Goal: Transaction & Acquisition: Book appointment/travel/reservation

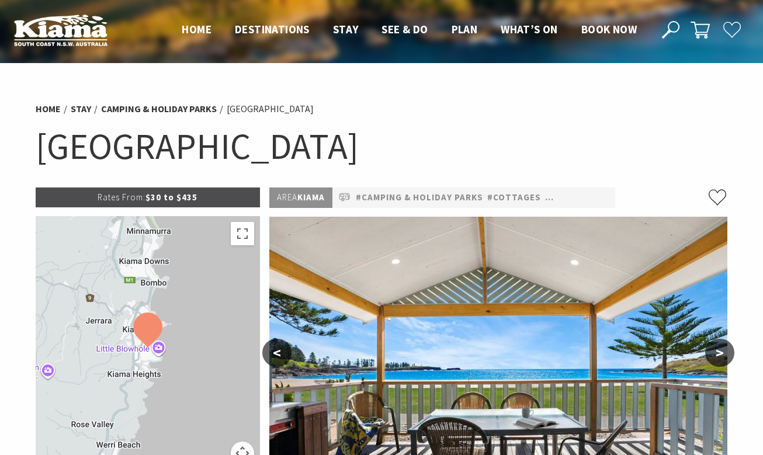
select select "3"
select select "2"
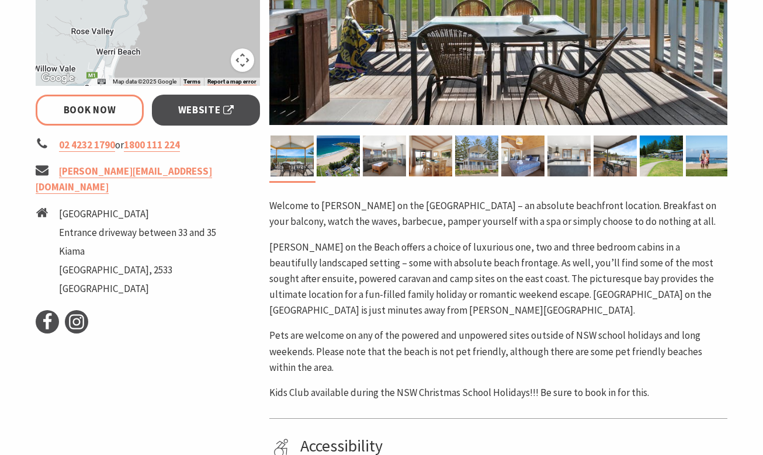
scroll to position [403, 0]
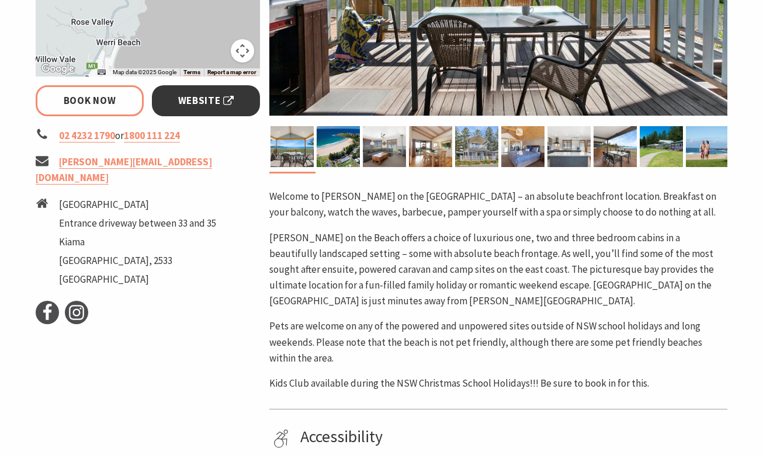
click at [201, 108] on span "Website" at bounding box center [206, 101] width 56 height 16
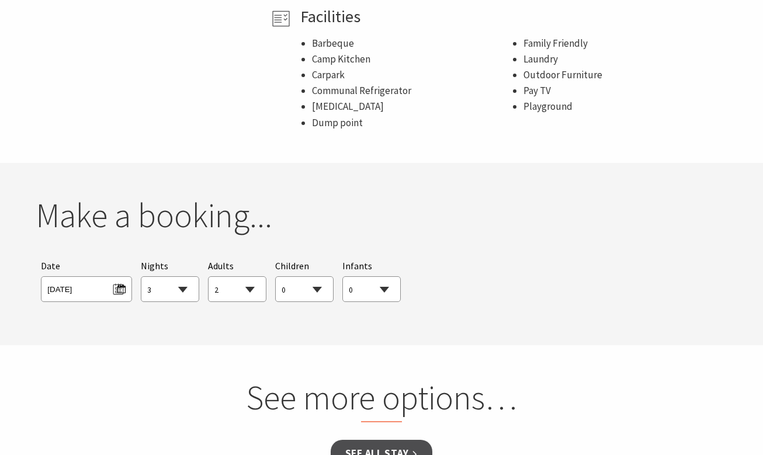
scroll to position [953, 0]
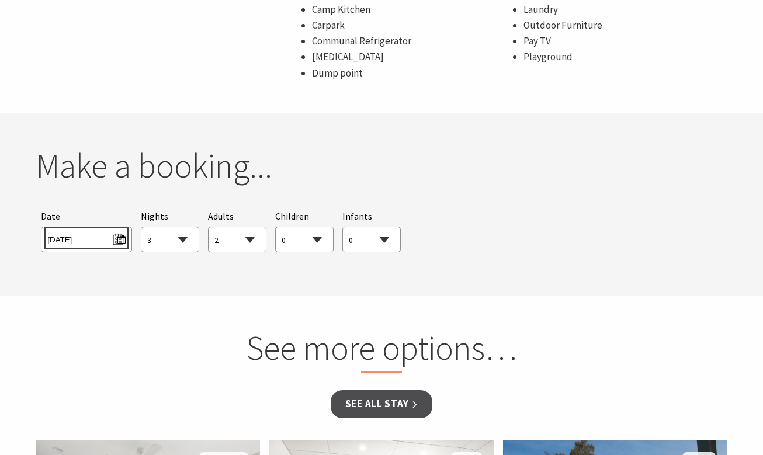
click at [92, 240] on span "Wed 15/10/2025" at bounding box center [86, 238] width 78 height 16
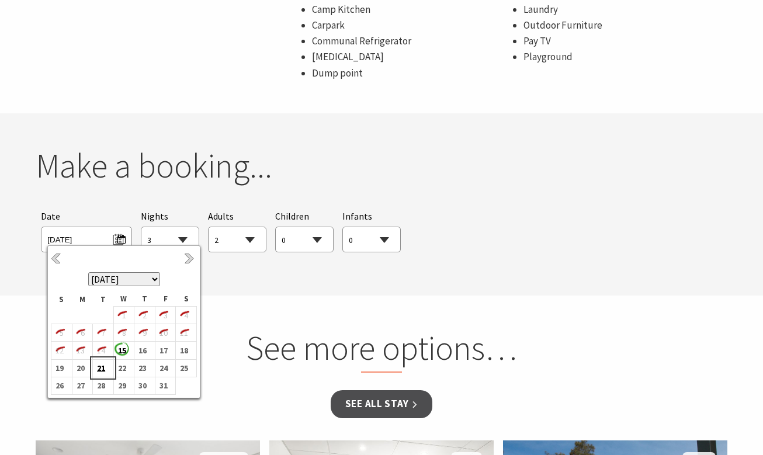
click at [101, 371] on b "21" at bounding box center [100, 368] width 15 height 15
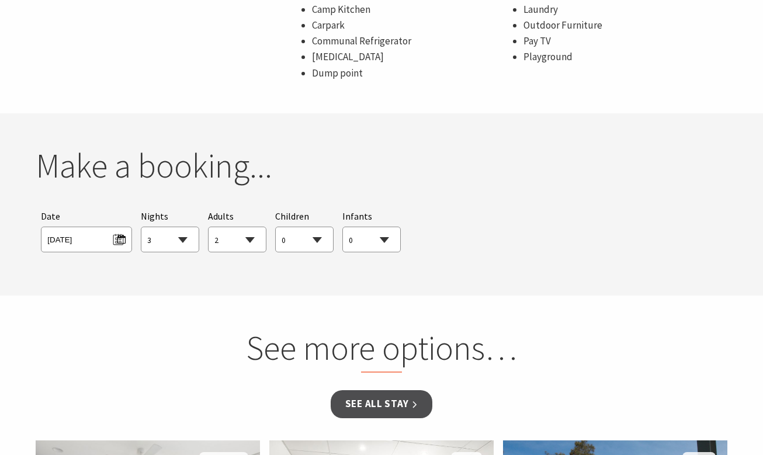
click at [179, 238] on select "1 2 3 4 5 6 7 8 9 10 11 12 13 14 15 16 17 18 19 20 21 22 23 24 25 26 27 28 29 30" at bounding box center [169, 240] width 57 height 26
click at [141, 227] on select "1 2 3 4 5 6 7 8 9 10 11 12 13 14 15 16 17 18 19 20 21 22 23 24 25 26 27 28 29 30" at bounding box center [169, 240] width 57 height 26
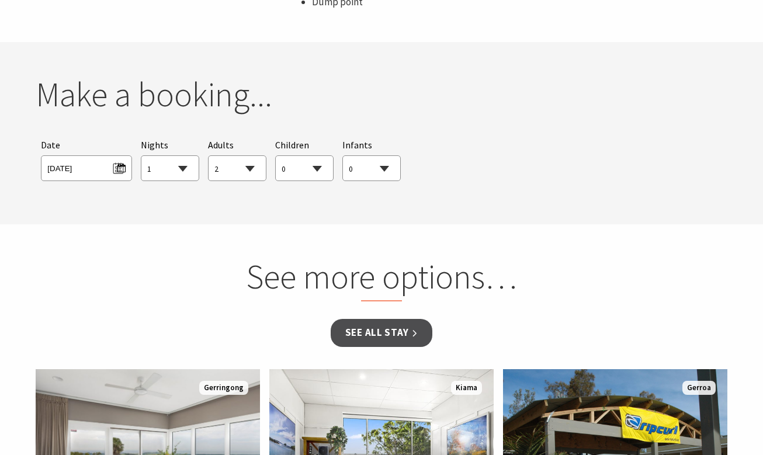
scroll to position [1026, 0]
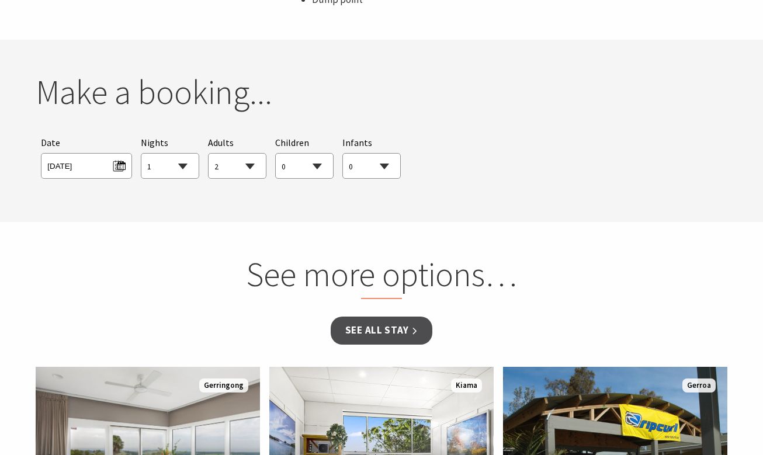
click at [410, 167] on div "Searching for Accommodation Tours Events Car Hire Packages Date Tue 21/10/2025 …" at bounding box center [382, 157] width 692 height 54
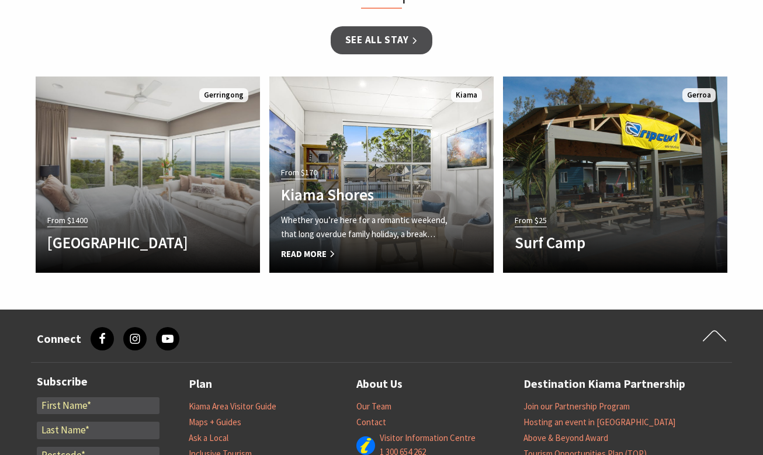
scroll to position [1319, 0]
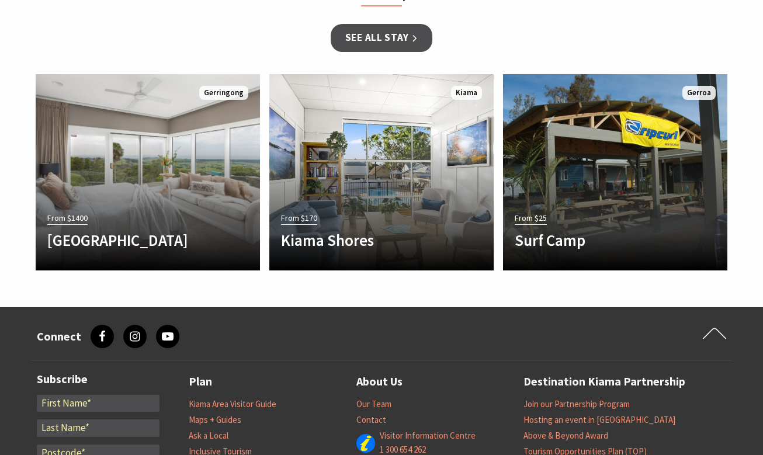
select select "1"
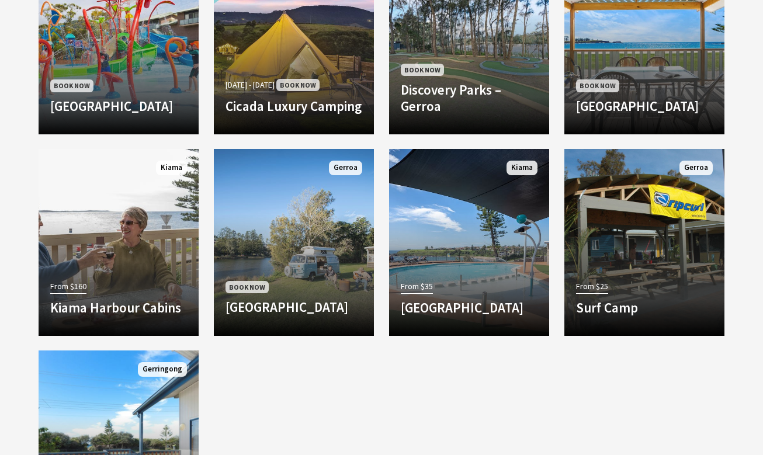
scroll to position [1097, 0]
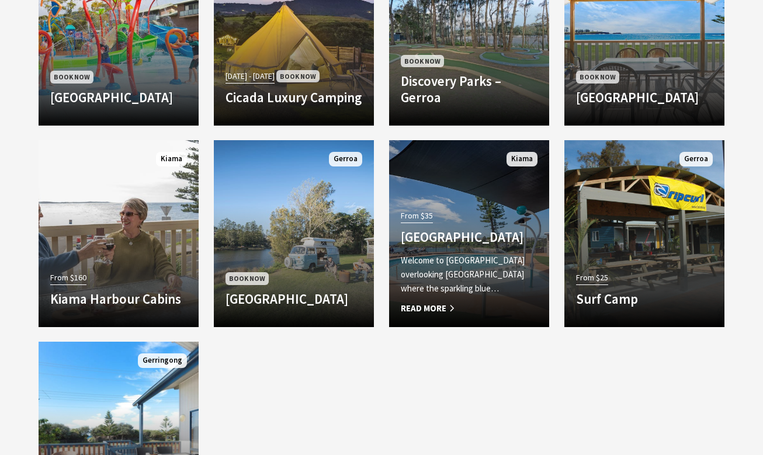
click at [446, 229] on h4 "Surf Beach Holiday Park" at bounding box center [469, 237] width 137 height 16
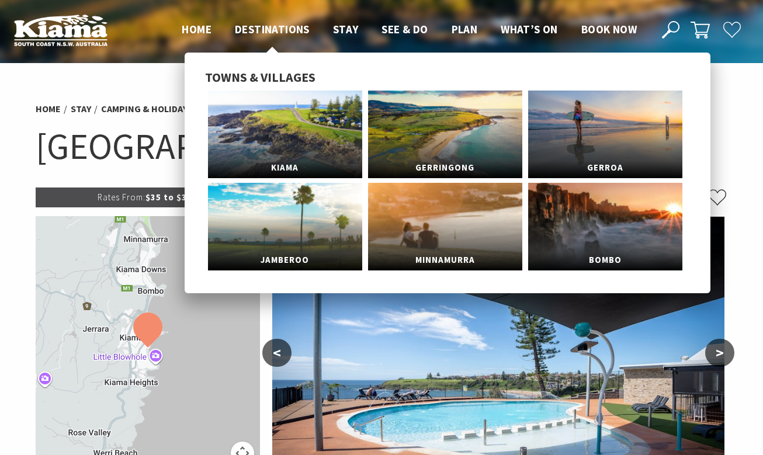
click at [271, 34] on span "Destinations" at bounding box center [272, 29] width 75 height 14
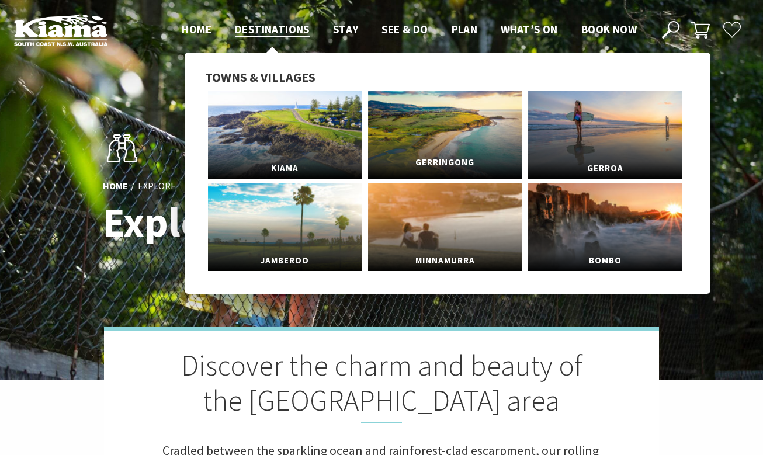
click at [449, 162] on span "Gerringong" at bounding box center [445, 163] width 154 height 22
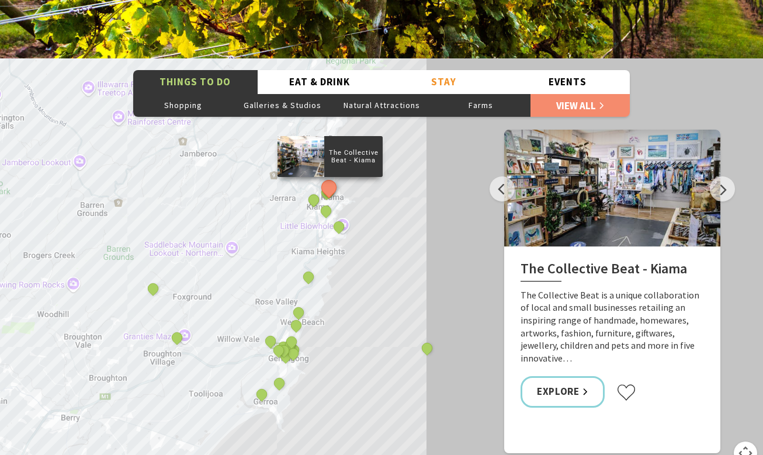
scroll to position [1957, 0]
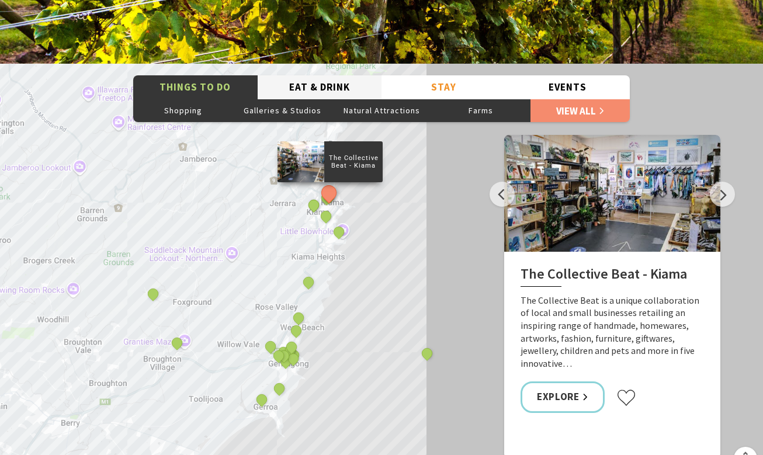
click at [323, 75] on button "Eat & Drink" at bounding box center [320, 87] width 124 height 24
